Goal: Obtain resource: Download file/media

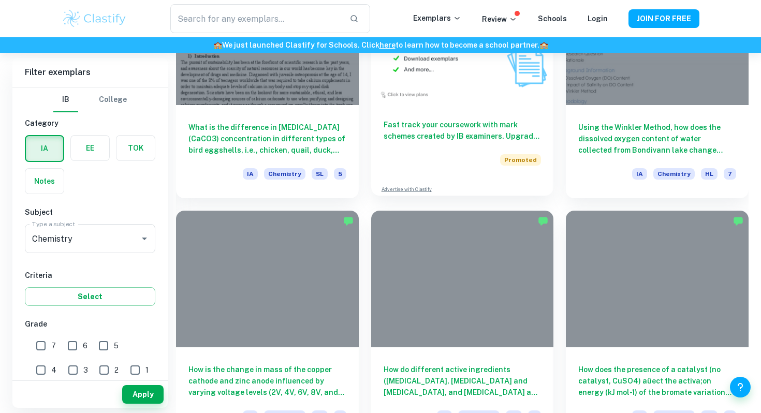
scroll to position [2173, 0]
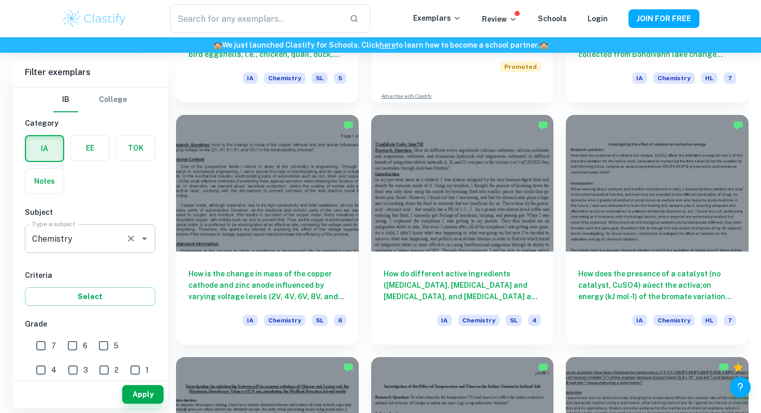
click at [122, 237] on div "Chemistry Type a subject" at bounding box center [90, 238] width 130 height 29
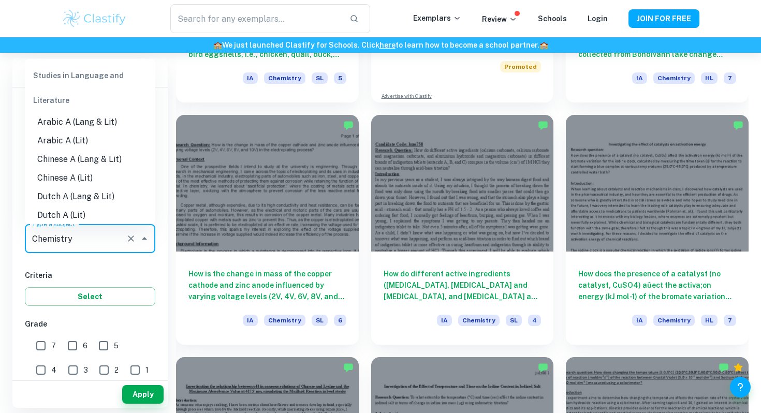
scroll to position [1155, 0]
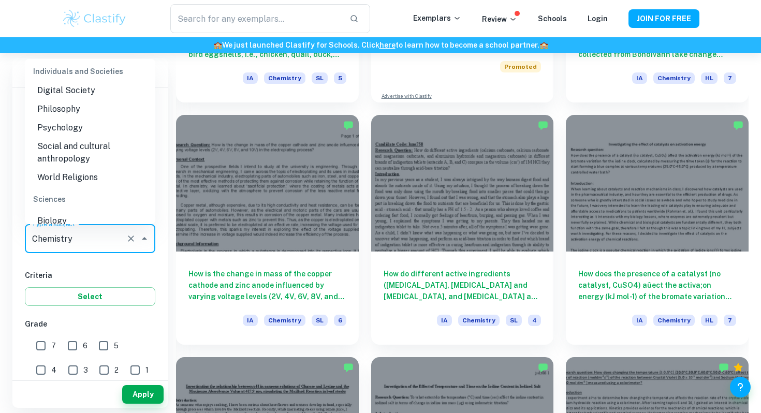
click at [109, 239] on input "Chemistry" at bounding box center [75, 239] width 92 height 20
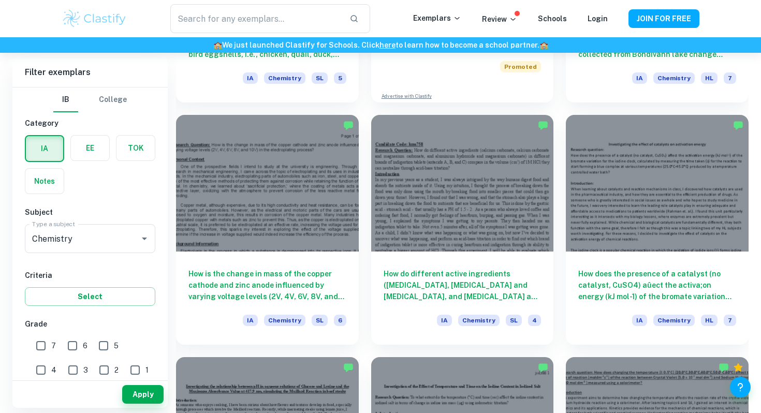
click at [107, 270] on h6 "Criteria" at bounding box center [90, 275] width 130 height 11
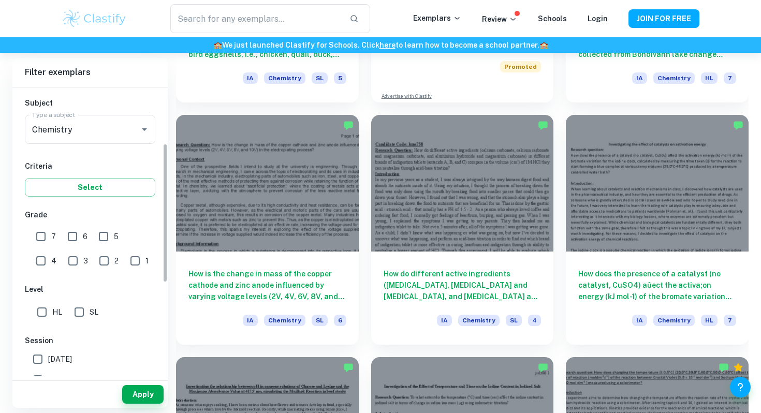
scroll to position [119, 0]
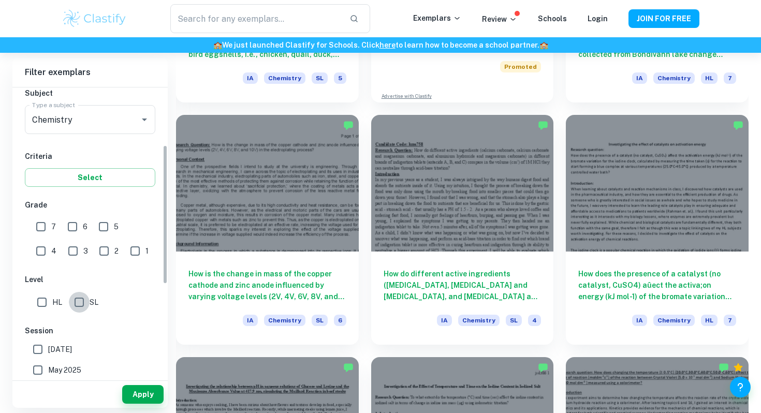
click at [81, 308] on input "SL" at bounding box center [79, 302] width 21 height 21
checkbox input "true"
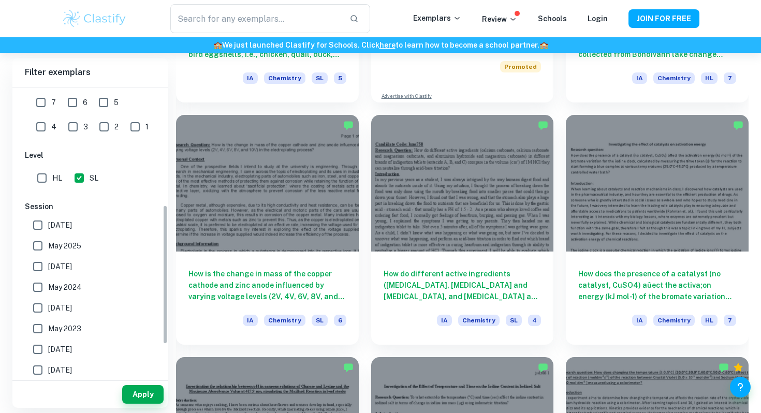
scroll to position [309, 0]
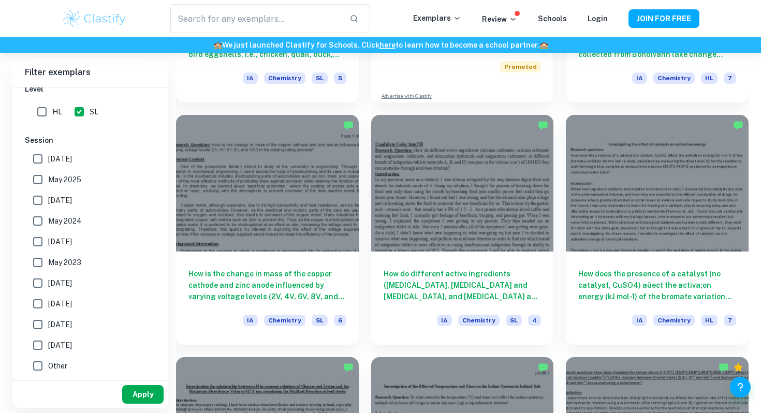
click at [139, 389] on button "Apply" at bounding box center [142, 394] width 41 height 19
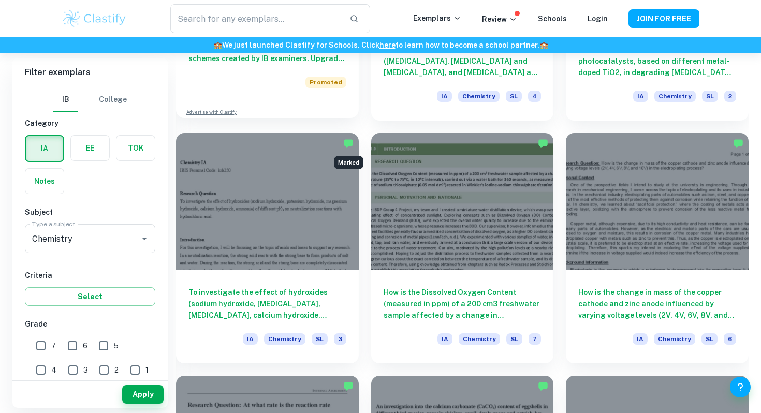
scroll to position [950, 0]
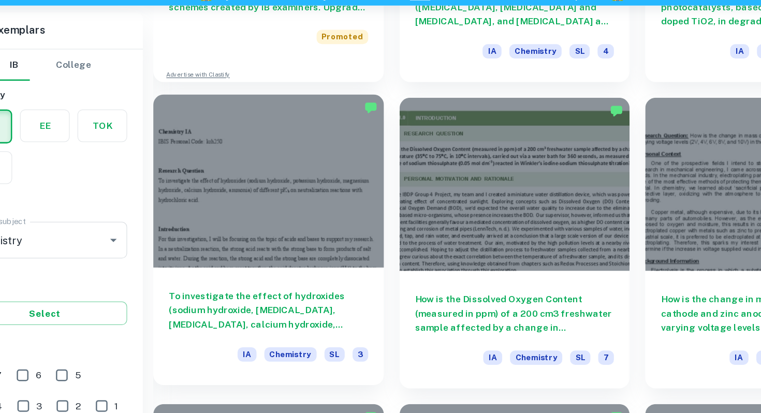
click at [261, 234] on div at bounding box center [267, 191] width 183 height 137
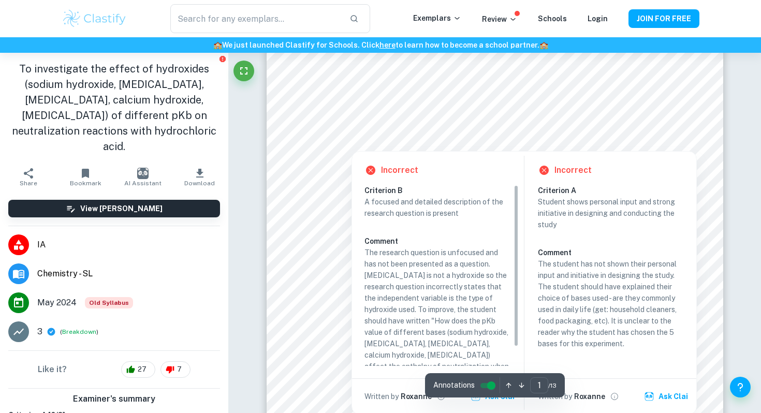
scroll to position [88, 0]
click at [471, 204] on p "A focused and detailed description of the research question is present" at bounding box center [437, 207] width 146 height 23
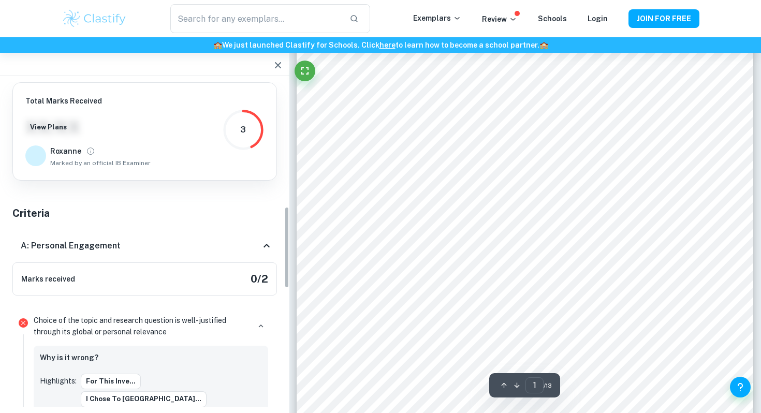
scroll to position [492, 0]
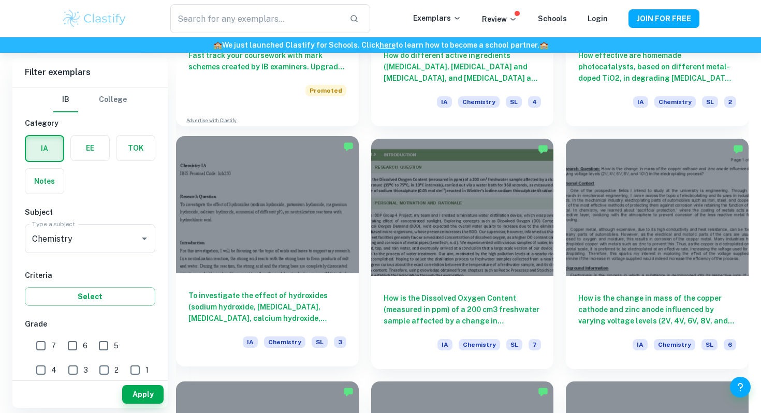
scroll to position [942, 0]
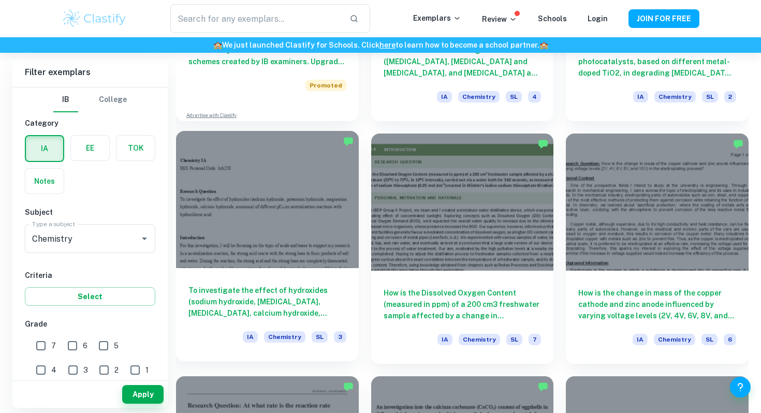
click at [291, 211] on div at bounding box center [267, 199] width 183 height 137
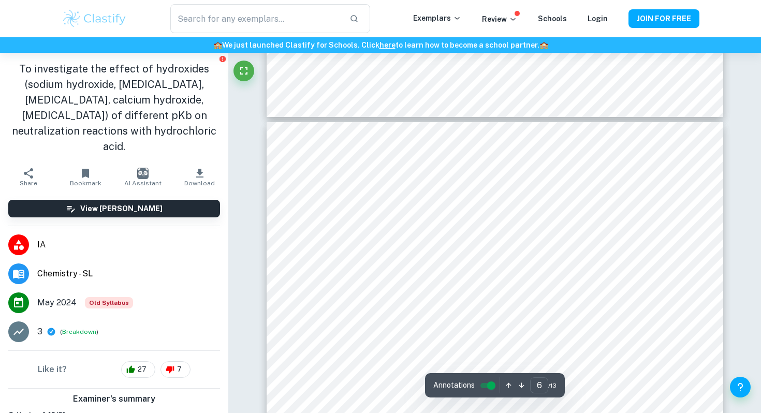
scroll to position [3159, 0]
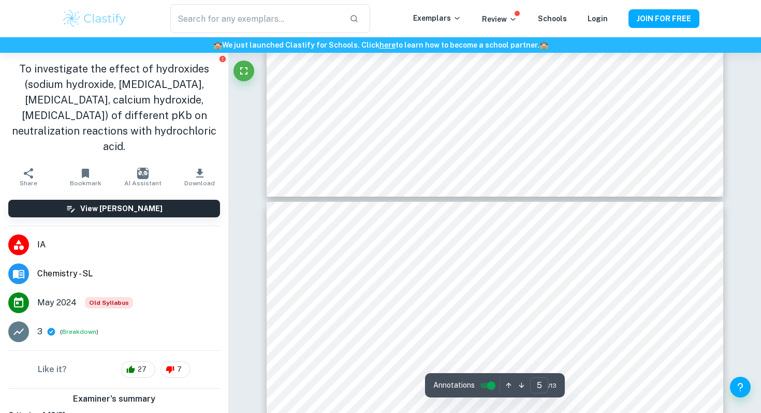
type input "4"
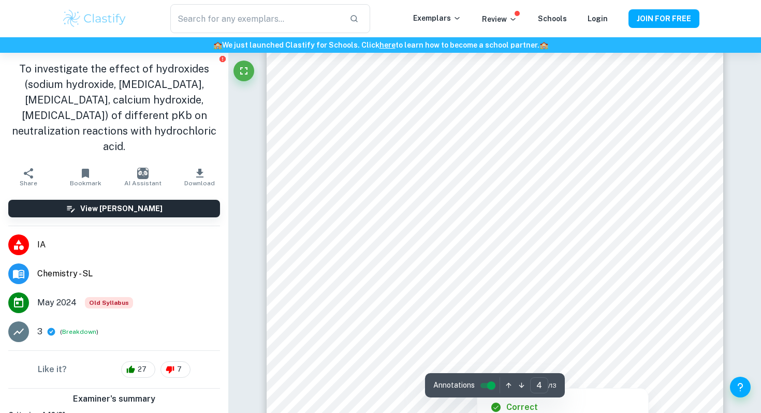
scroll to position [2083, 0]
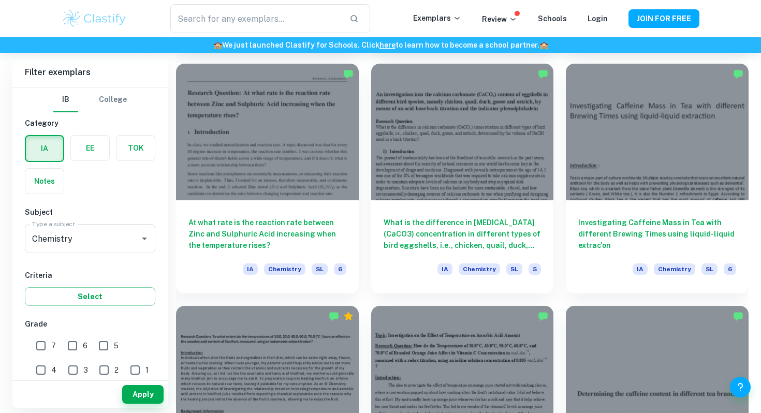
scroll to position [1248, 0]
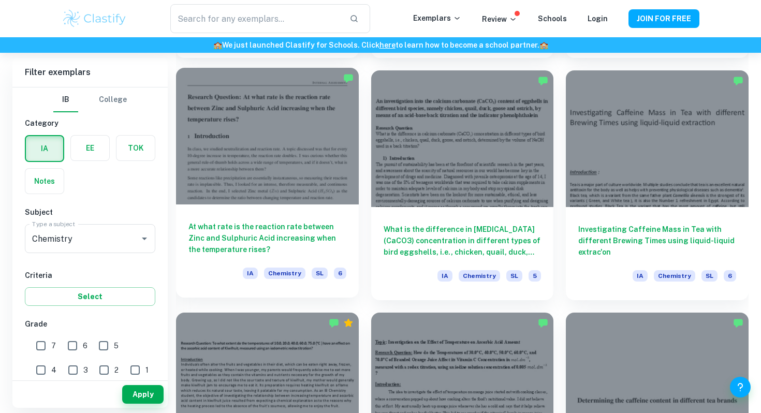
click at [292, 154] on div at bounding box center [267, 136] width 183 height 137
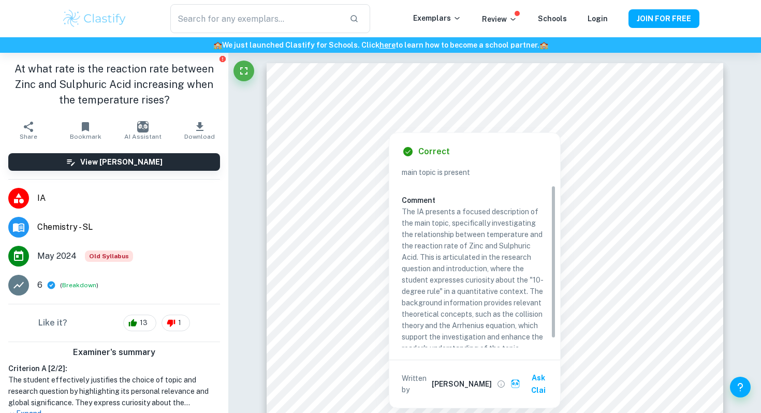
scroll to position [23, 0]
click at [436, 197] on h6 "Comment" at bounding box center [474, 199] width 146 height 11
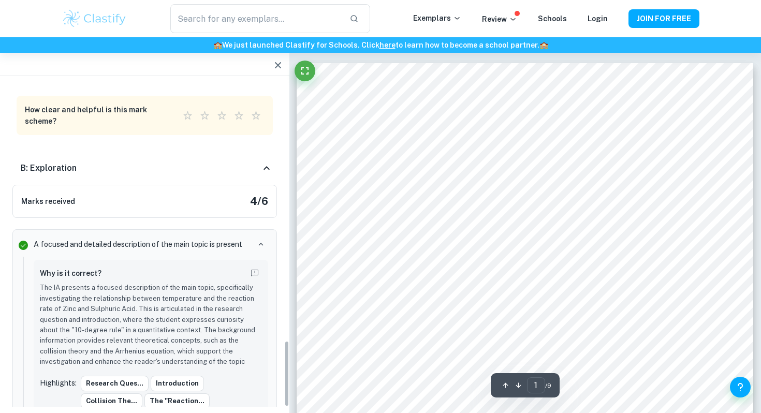
scroll to position [636, 0]
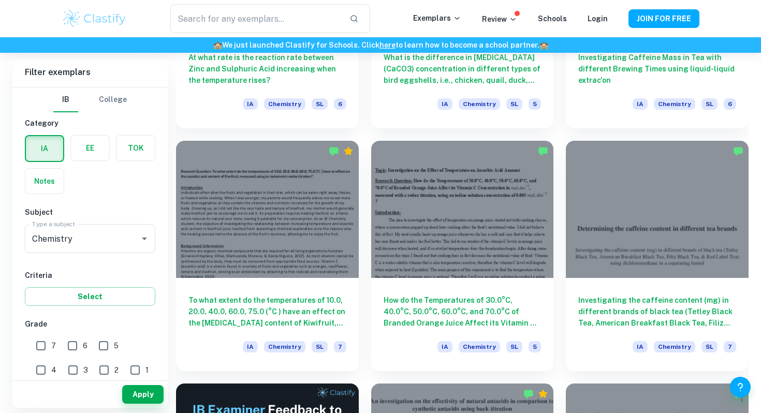
scroll to position [1331, 0]
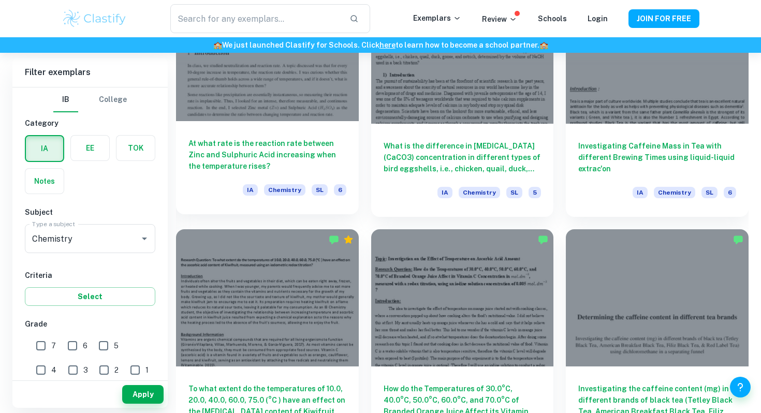
click at [338, 115] on div at bounding box center [267, 52] width 183 height 137
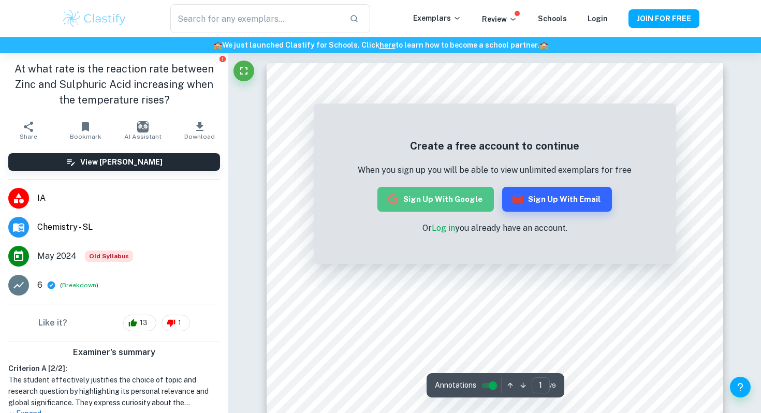
click at [466, 210] on button "Sign up with Google" at bounding box center [435, 199] width 116 height 25
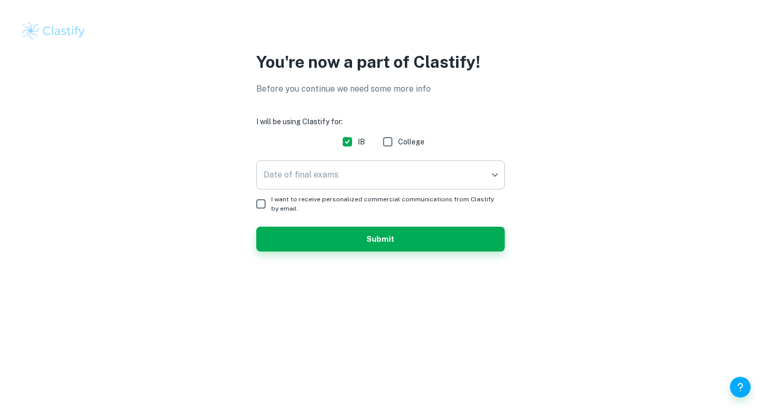
click at [373, 170] on body "We value your privacy We use cookies to enhance your browsing experience, serve…" at bounding box center [380, 206] width 761 height 413
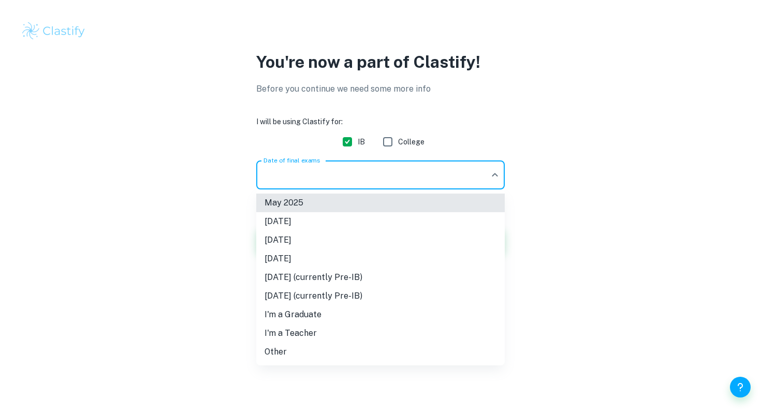
click at [368, 263] on li "[DATE]" at bounding box center [380, 258] width 248 height 19
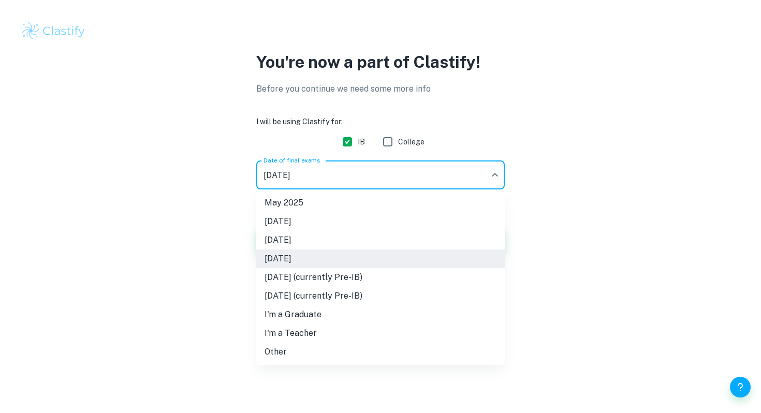
click at [360, 168] on body "We value your privacy We use cookies to enhance your browsing experience, serve…" at bounding box center [380, 206] width 761 height 413
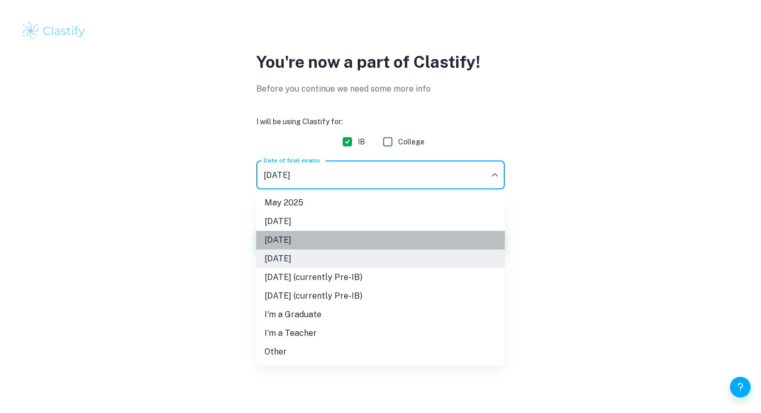
click at [350, 234] on li "[DATE]" at bounding box center [380, 240] width 248 height 19
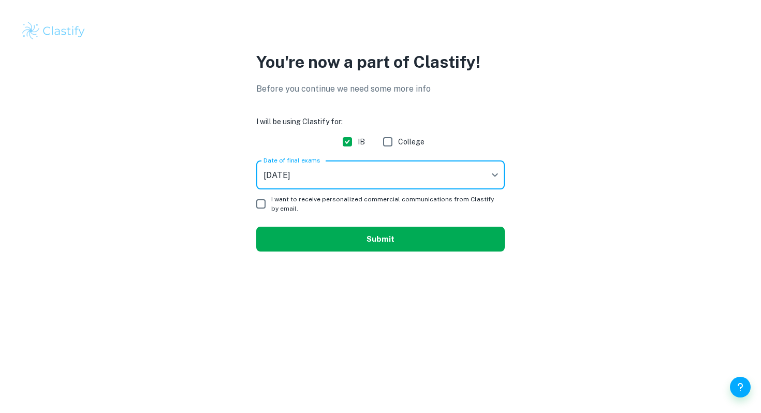
click at [325, 232] on button "Submit" at bounding box center [380, 239] width 248 height 25
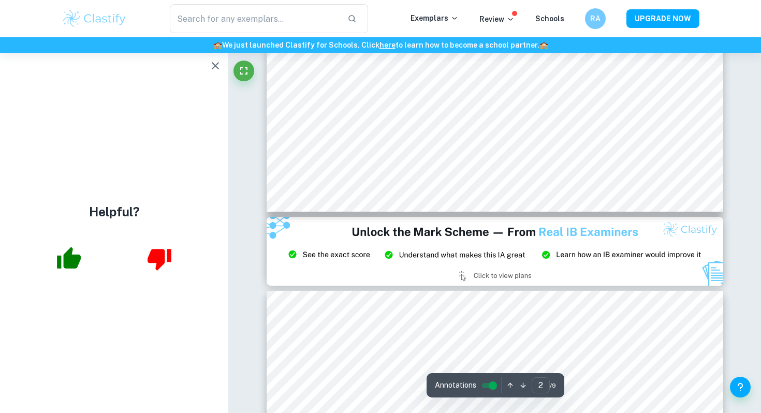
scroll to position [903, 0]
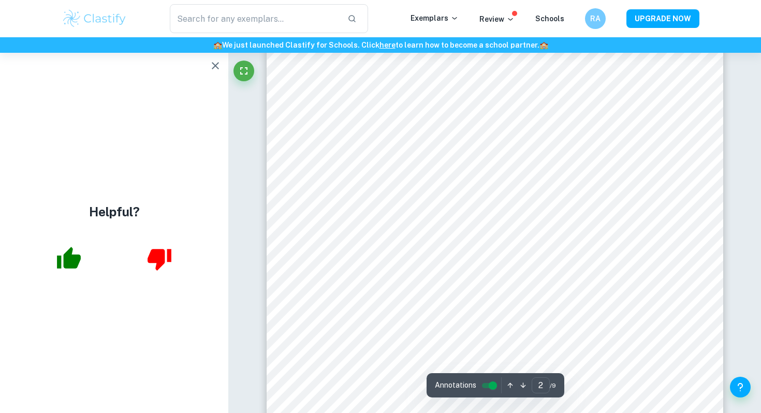
type input "1"
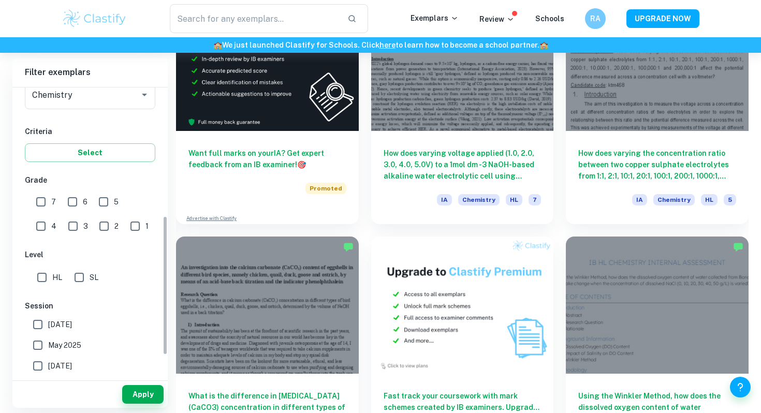
scroll to position [266, 0]
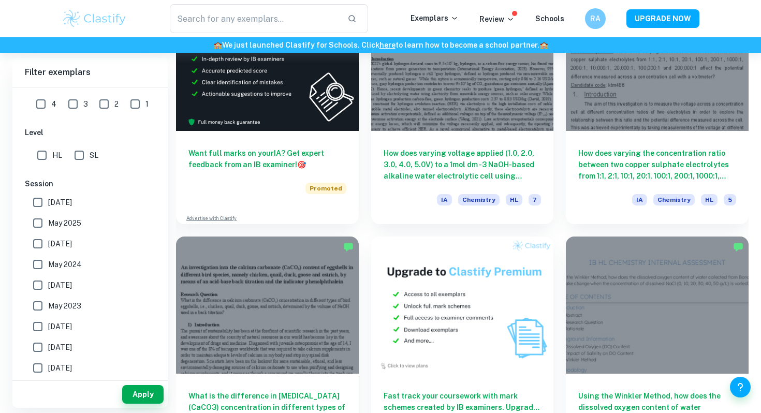
click at [86, 159] on input "SL" at bounding box center [79, 155] width 21 height 21
checkbox input "true"
click at [143, 399] on button "Apply" at bounding box center [142, 394] width 41 height 19
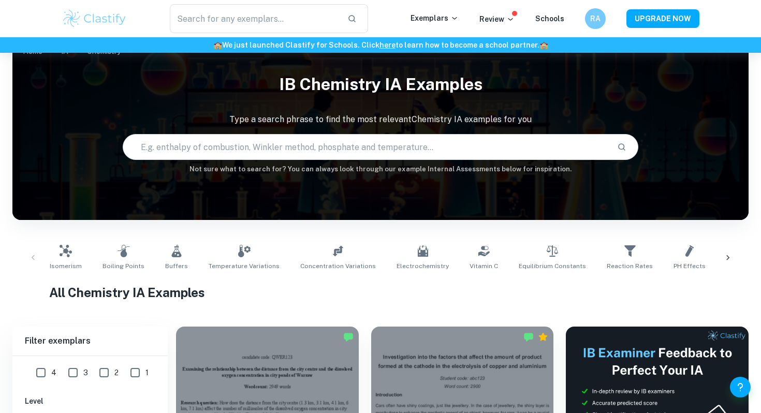
scroll to position [0, 0]
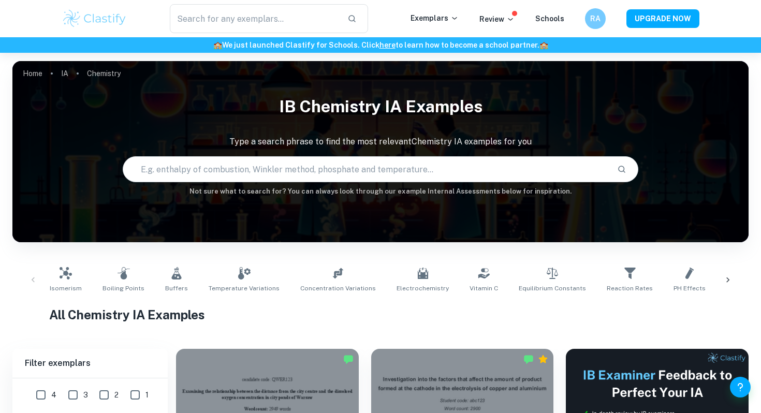
click at [732, 282] on icon at bounding box center [727, 280] width 10 height 10
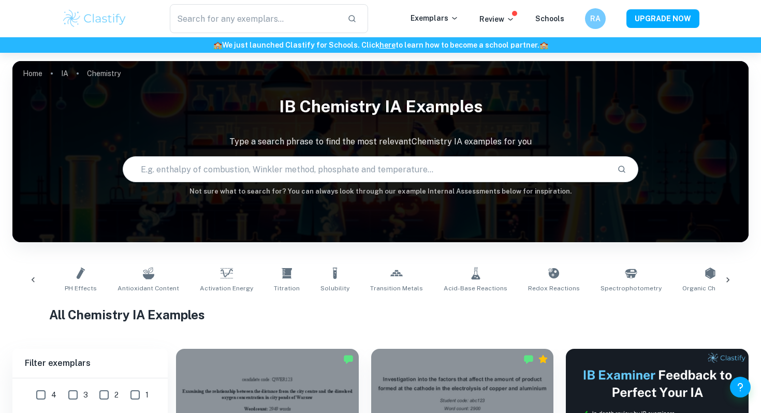
scroll to position [0, 651]
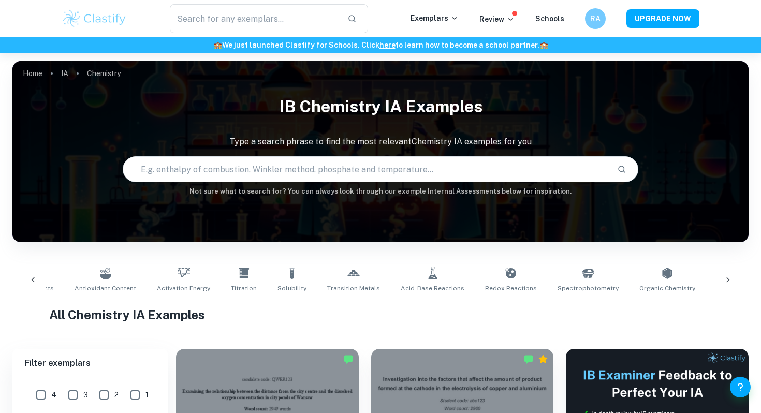
click at [730, 279] on icon at bounding box center [727, 280] width 10 height 10
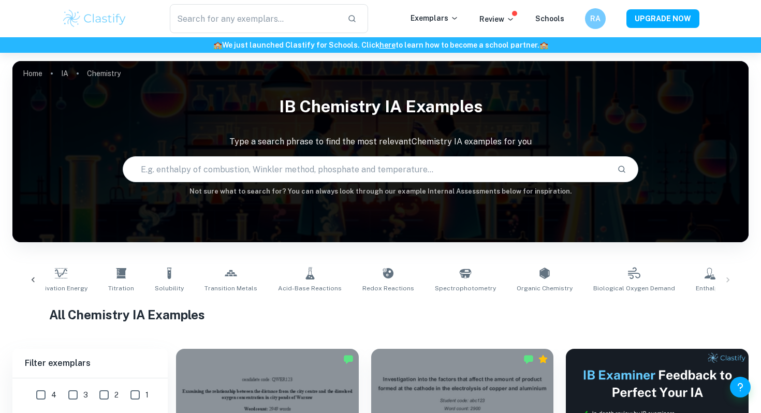
click at [40, 278] on div at bounding box center [33, 280] width 25 height 34
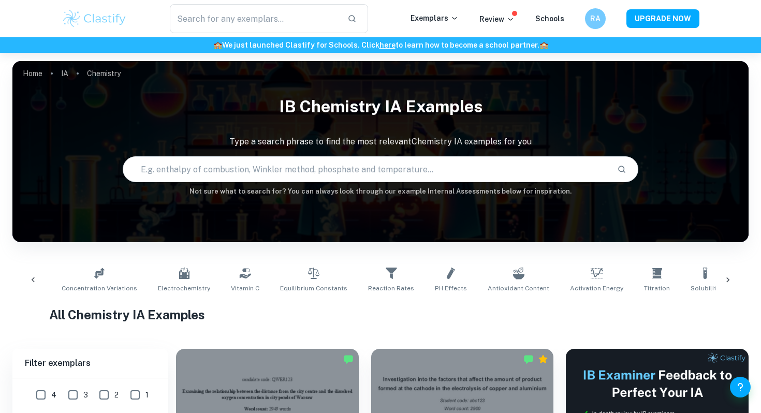
scroll to position [0, 123]
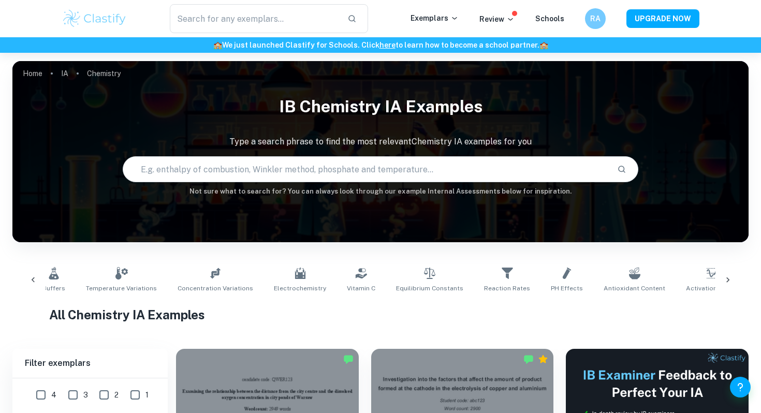
click at [33, 278] on icon at bounding box center [33, 280] width 10 height 10
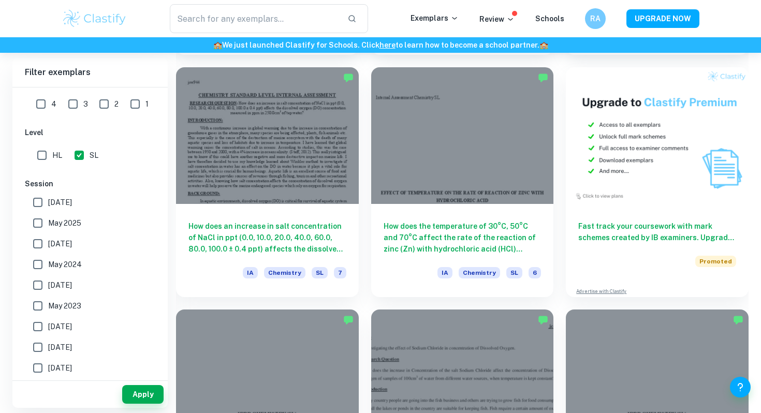
scroll to position [3170, 0]
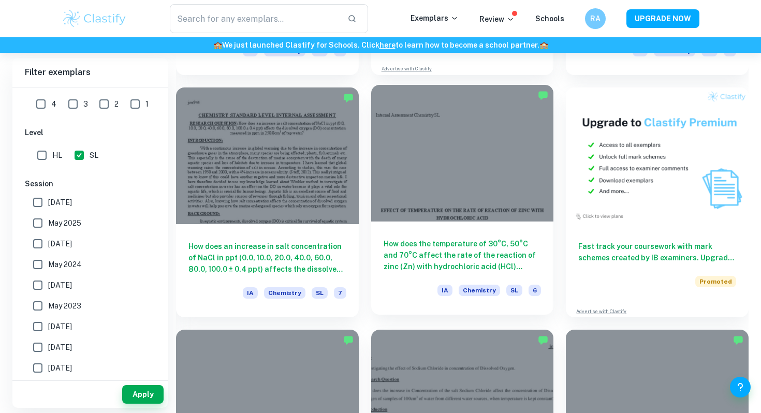
click at [422, 154] on div at bounding box center [462, 153] width 183 height 137
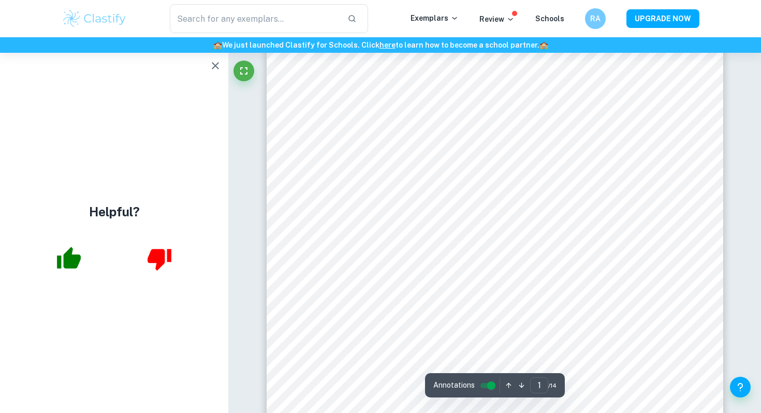
scroll to position [144, 0]
click at [212, 66] on icon "button" at bounding box center [215, 65] width 12 height 12
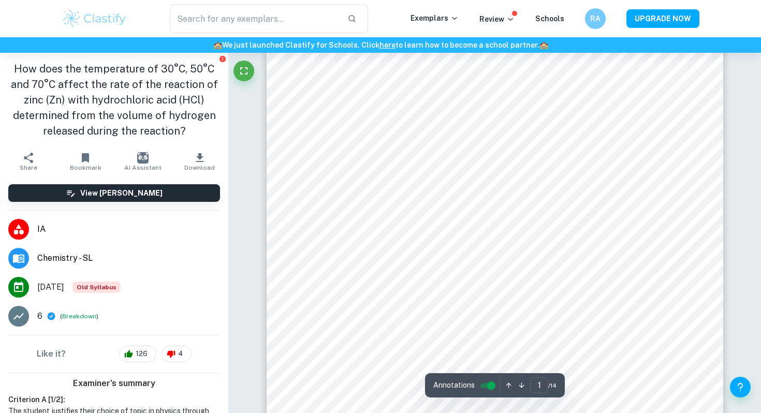
click at [195, 159] on icon "button" at bounding box center [199, 158] width 12 height 12
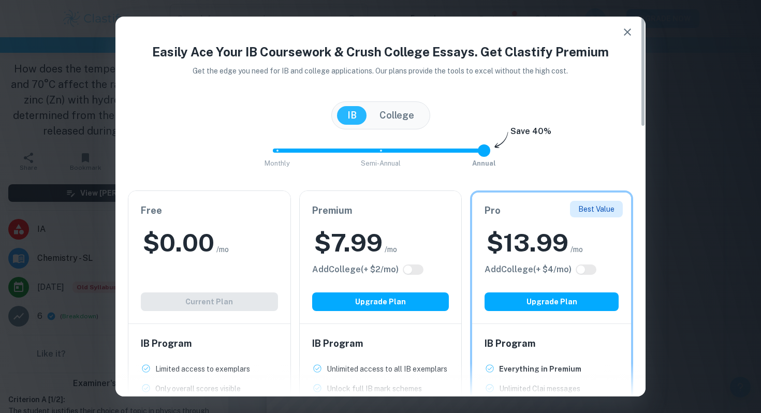
click at [256, 292] on div "Free $ 0.00 /mo Add College (+ $ 2 /mo) Current Plan" at bounding box center [209, 257] width 162 height 132
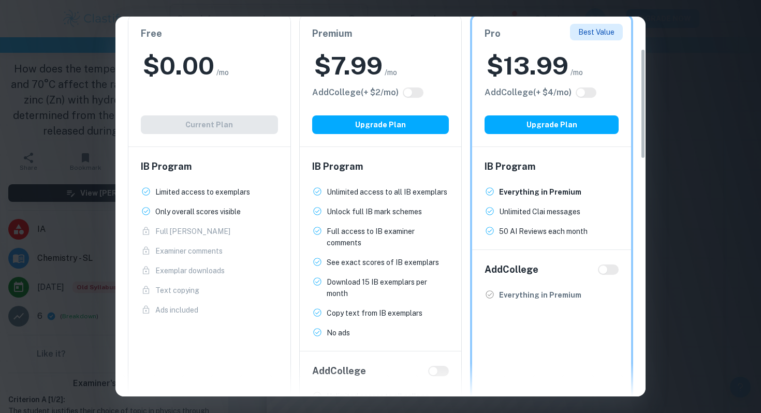
scroll to position [69, 0]
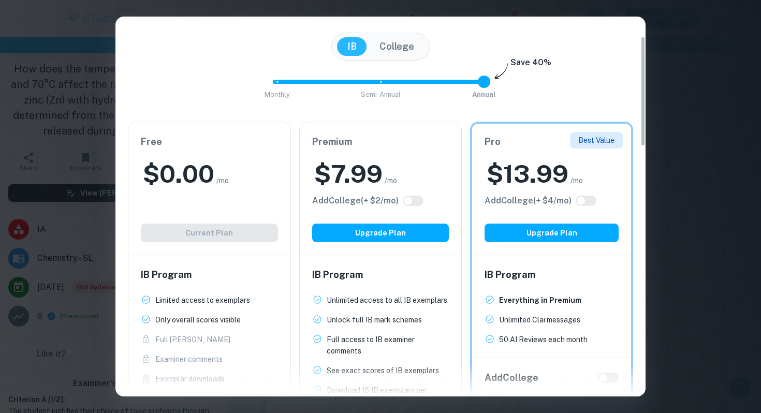
click at [234, 306] on ul "Limited access to exemplars New! Only overall scores visible New! Full Mark Sch…" at bounding box center [209, 358] width 137 height 129
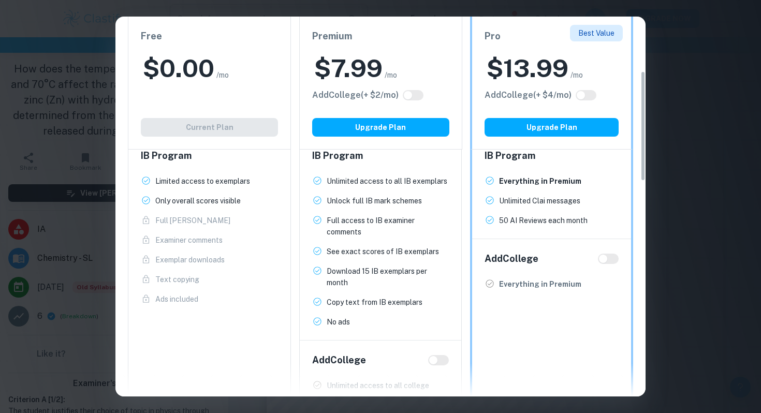
click at [219, 303] on span "Ads included New!" at bounding box center [209, 298] width 137 height 11
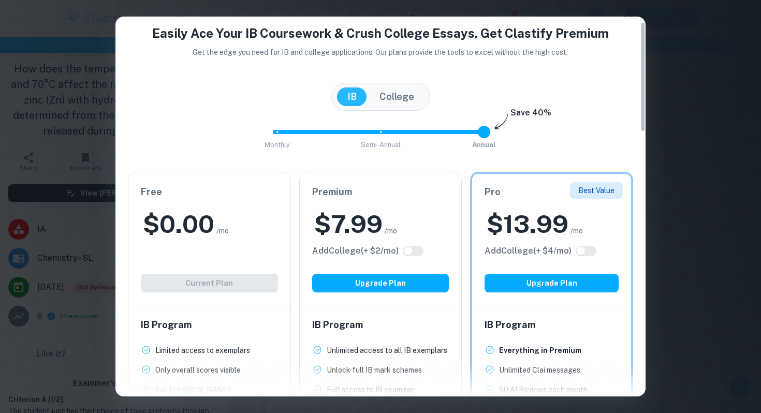
scroll to position [0, 0]
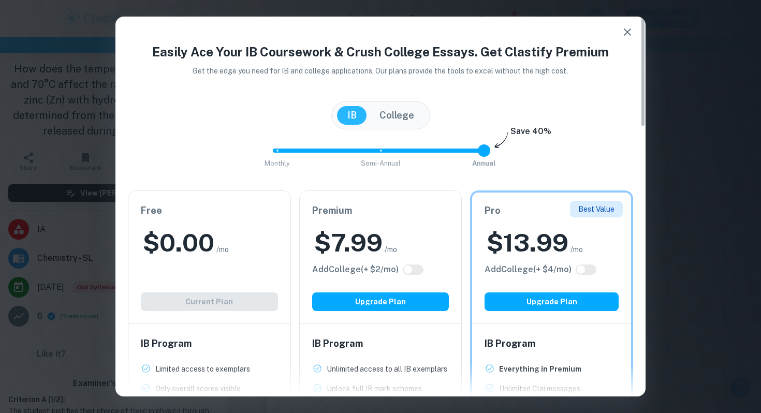
click at [633, 32] on button "button" at bounding box center [627, 32] width 21 height 21
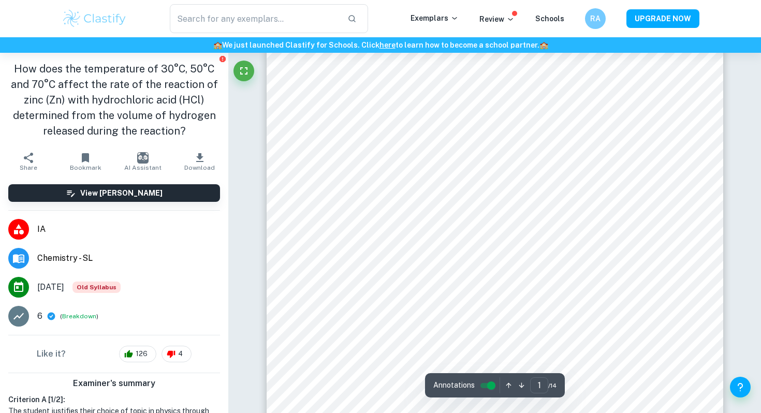
scroll to position [97, 0]
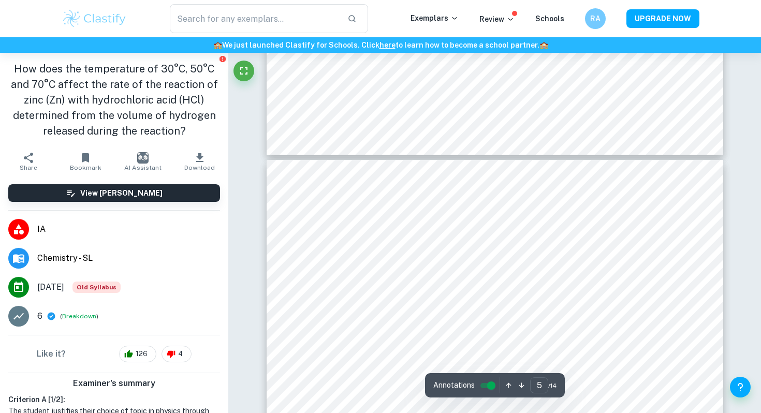
type input "4"
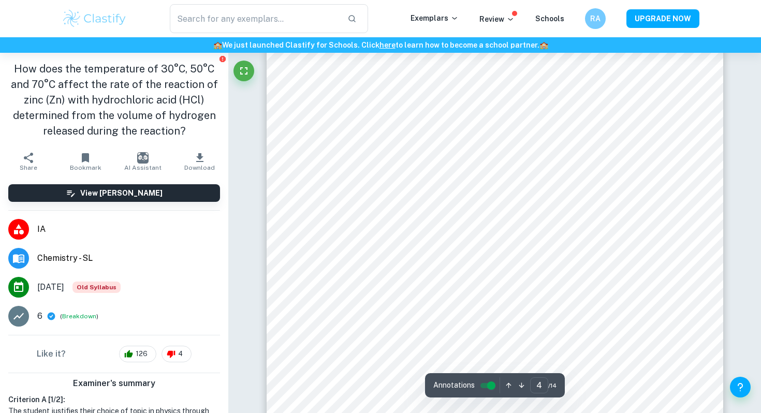
scroll to position [2203, 0]
